Goal: Task Accomplishment & Management: Manage account settings

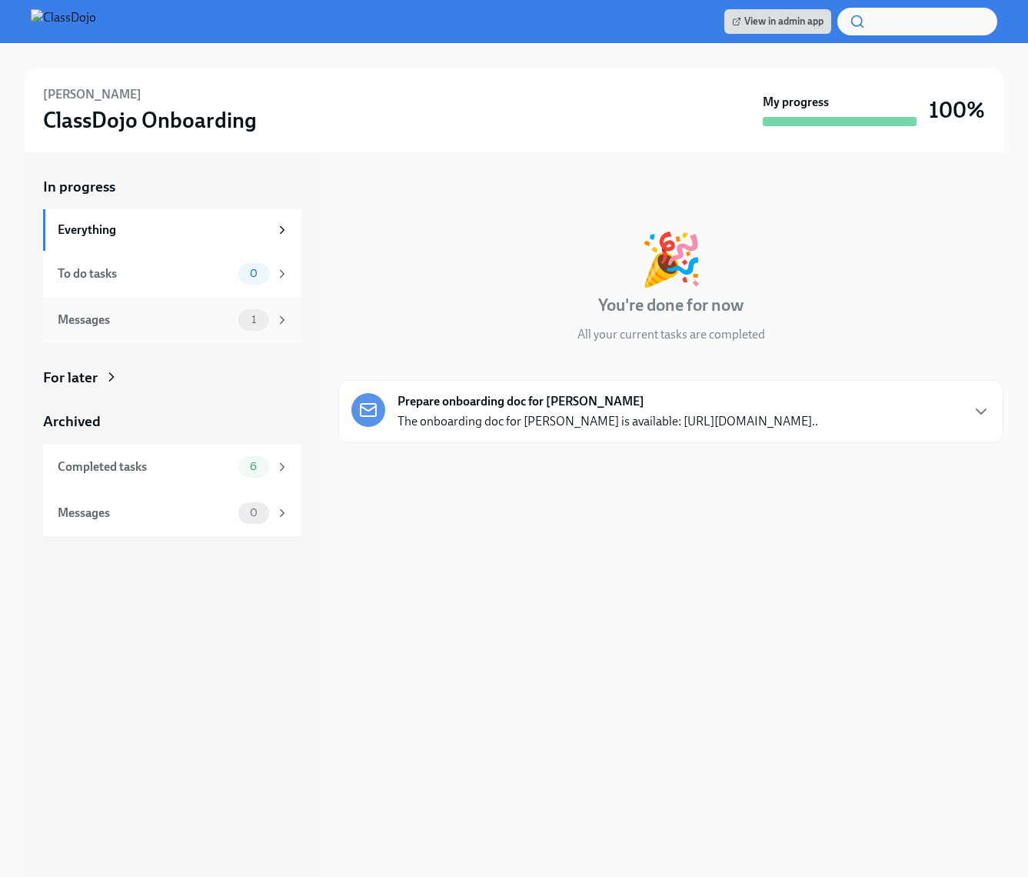
click at [191, 326] on div "Messages" at bounding box center [145, 319] width 175 height 17
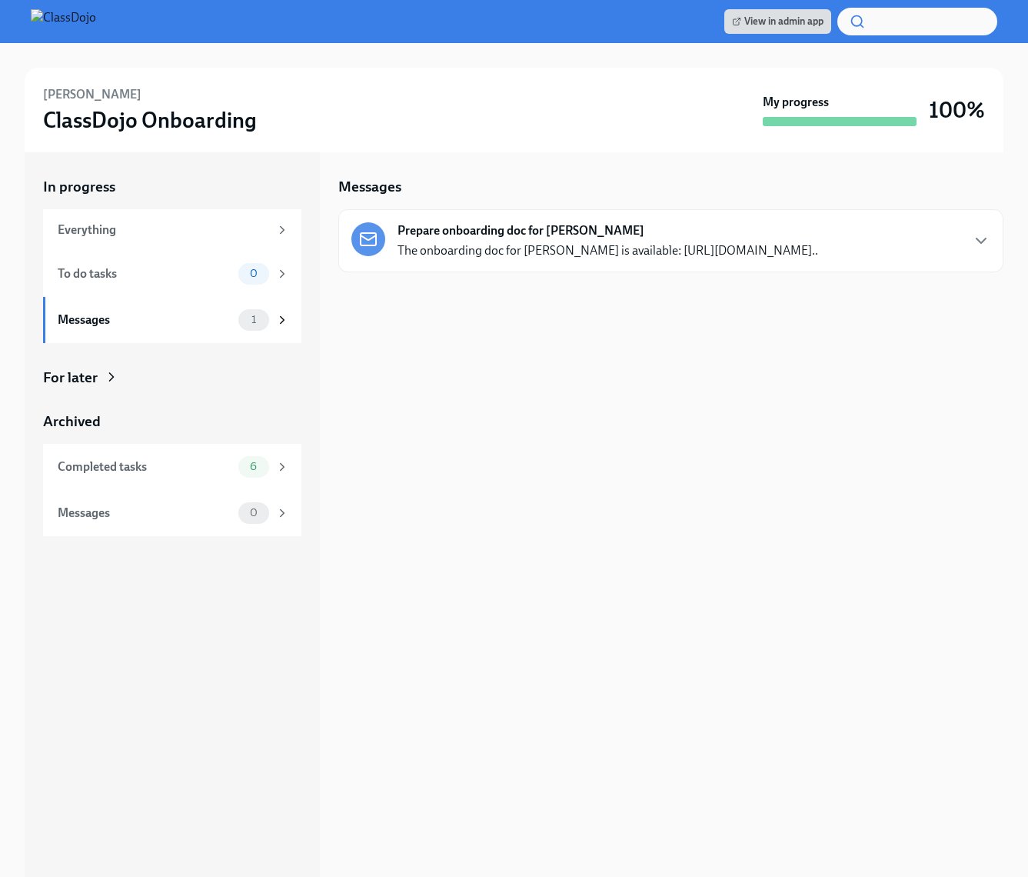
click at [750, 259] on p "The onboarding doc for [PERSON_NAME] is available: [URL][DOMAIN_NAME].." at bounding box center [608, 250] width 421 height 17
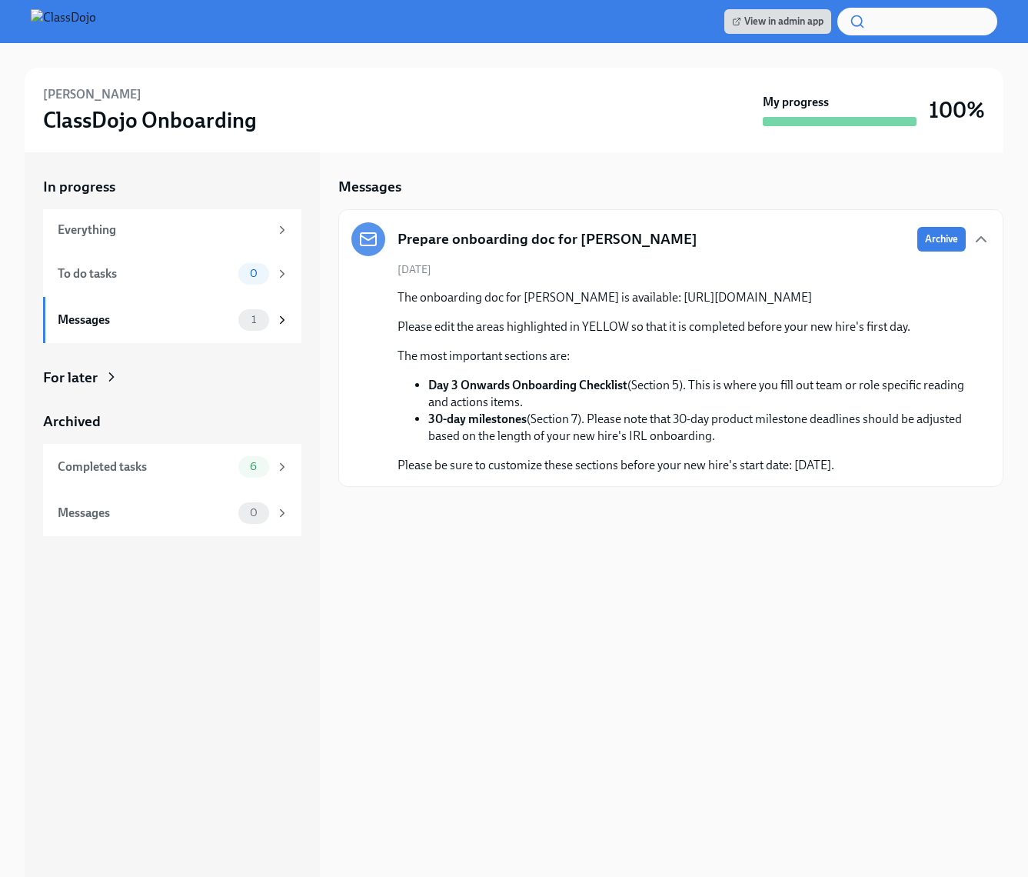
click at [548, 123] on div "[PERSON_NAME] ClassDojo Onboarding" at bounding box center [400, 110] width 714 height 48
click at [937, 235] on span "Archive" at bounding box center [941, 238] width 33 height 15
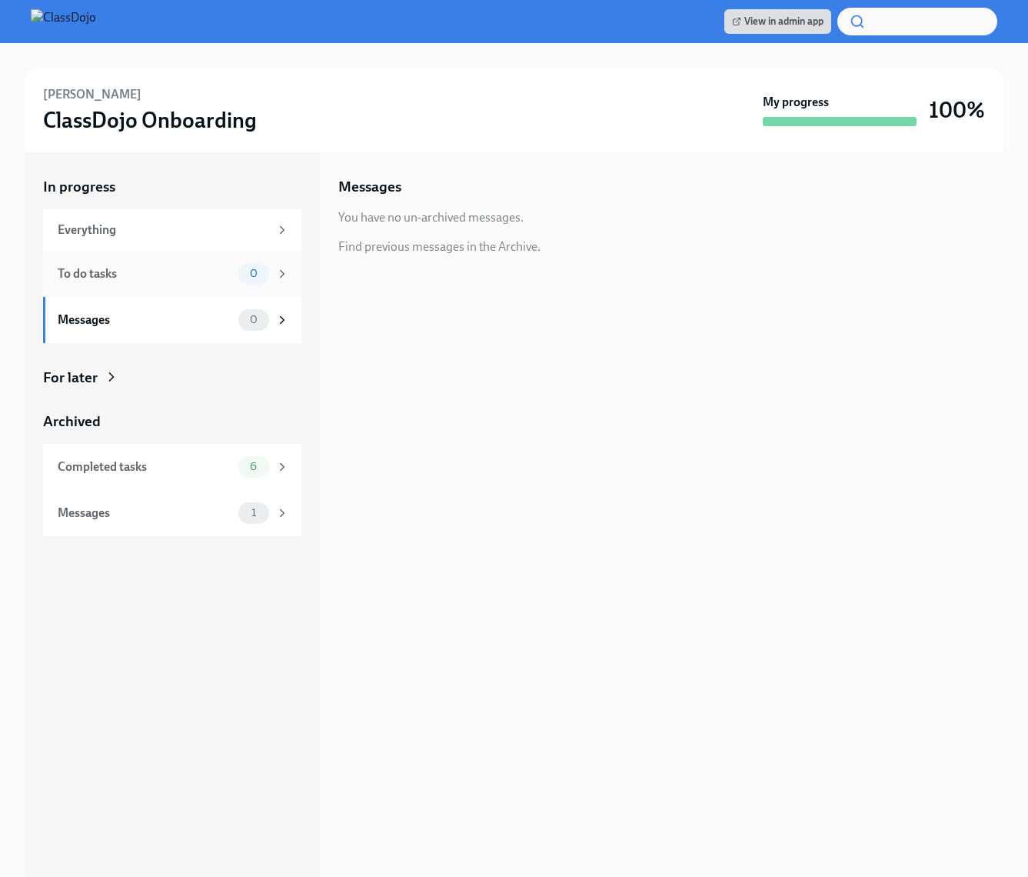
click at [136, 279] on div "To do tasks" at bounding box center [145, 273] width 175 height 17
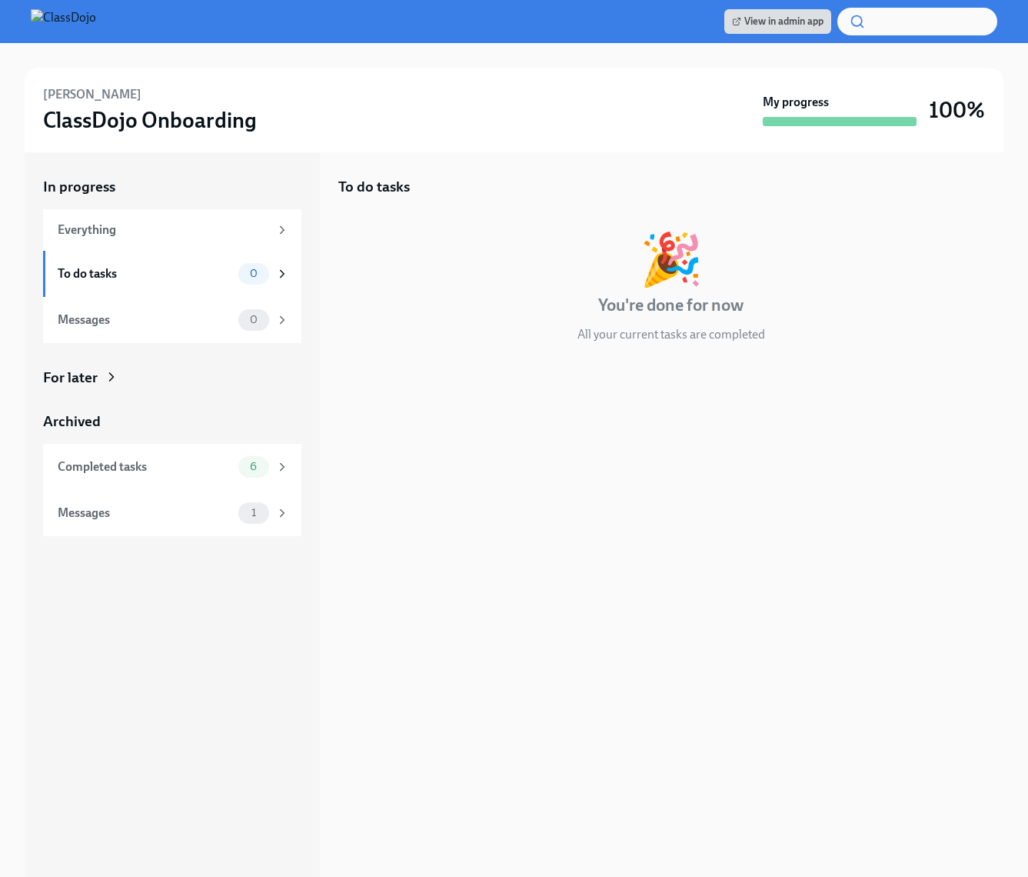
click at [378, 115] on div "[PERSON_NAME] ClassDojo Onboarding" at bounding box center [400, 110] width 714 height 48
